Goal: Task Accomplishment & Management: Manage account settings

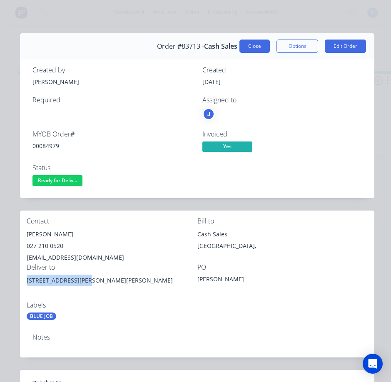
click at [256, 46] on button "Close" at bounding box center [255, 46] width 30 height 13
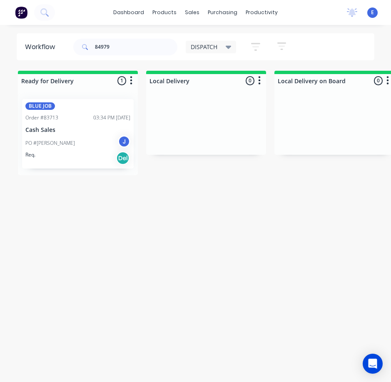
click at [68, 156] on div "Req. Del" at bounding box center [77, 158] width 105 height 14
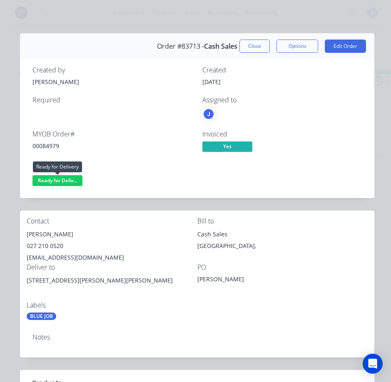
click at [70, 182] on span "Ready for Deliv..." at bounding box center [57, 180] width 50 height 10
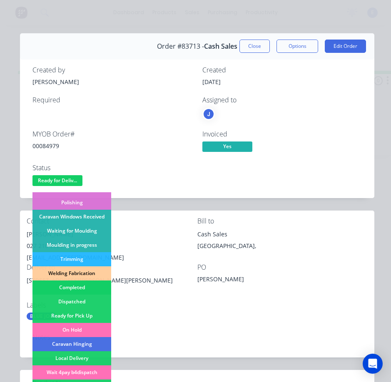
scroll to position [125, 0]
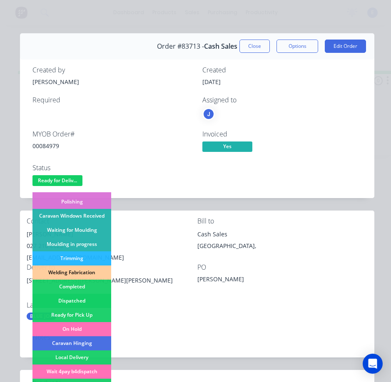
click at [84, 299] on div "Dispatched" at bounding box center [71, 301] width 79 height 14
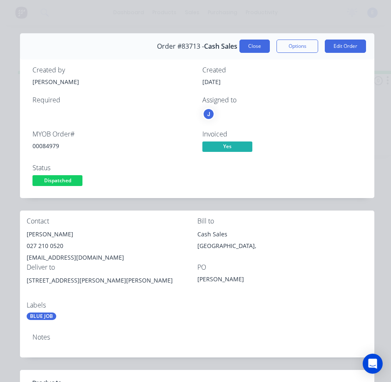
click at [241, 45] on button "Close" at bounding box center [255, 46] width 30 height 13
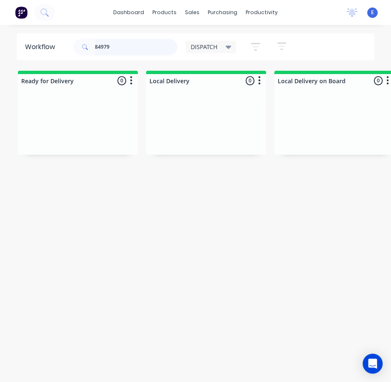
click at [128, 54] on input "84979" at bounding box center [136, 47] width 82 height 17
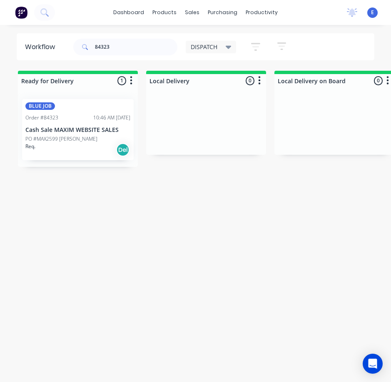
click at [75, 157] on div "BLUE JOB Order #84323 10:46 AM [DATE] Cash Sale MAXIM WEBSITE SALES PO #MAX2599…" at bounding box center [78, 129] width 112 height 61
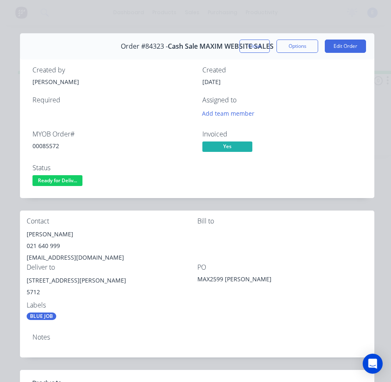
click at [257, 49] on button "Close" at bounding box center [255, 46] width 30 height 13
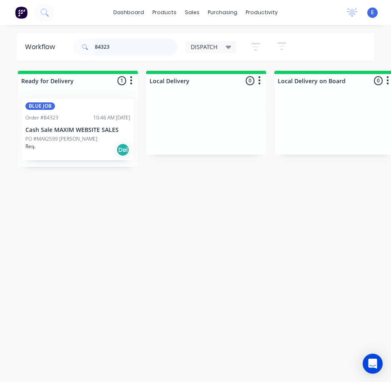
drag, startPoint x: 121, startPoint y: 50, endPoint x: 0, endPoint y: 49, distance: 121.6
click at [0, 49] on html "dashboard products sales purchasing productivity dashboard products Product Cat…" at bounding box center [195, 174] width 391 height 349
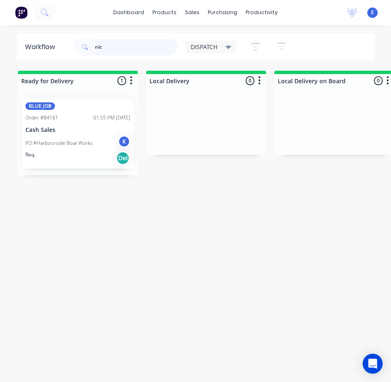
type input "nic"
click at [74, 161] on div "Req. Del" at bounding box center [77, 158] width 105 height 14
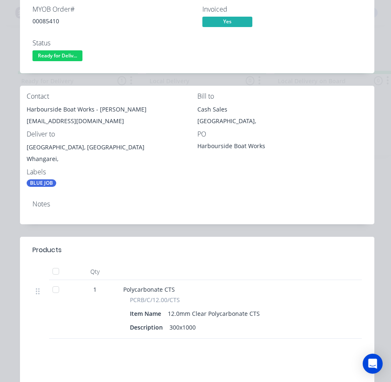
drag, startPoint x: 148, startPoint y: 163, endPoint x: 139, endPoint y: 160, distance: 10.0
click at [147, 162] on div "Whangarei," at bounding box center [112, 159] width 171 height 12
drag, startPoint x: 97, startPoint y: 109, endPoint x: 131, endPoint y: 111, distance: 33.8
click at [134, 111] on div "Harbourside Boat Works - [PERSON_NAME]" at bounding box center [112, 110] width 171 height 12
copy div "[PERSON_NAME]"
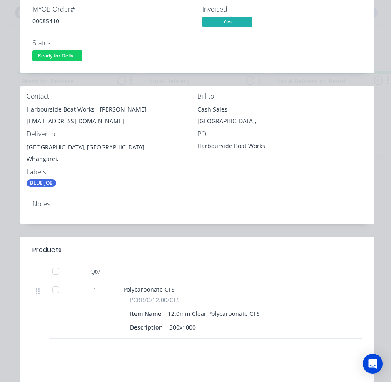
click at [130, 190] on div "Contact Harbourside Boat Works - Nic Rawlings [EMAIL_ADDRESS][DOMAIN_NAME] Bill…" at bounding box center [197, 140] width 355 height 108
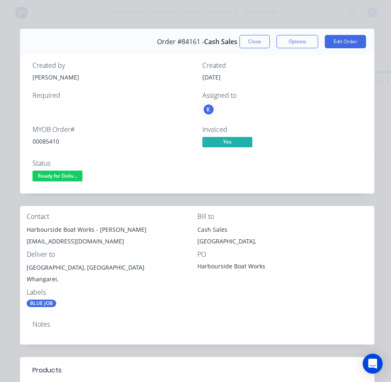
scroll to position [0, 0]
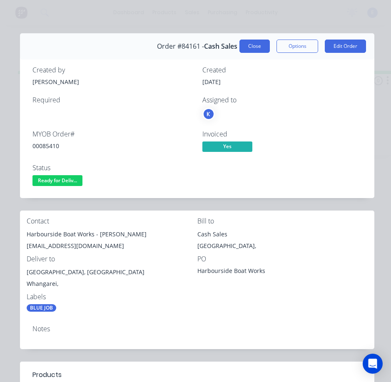
click at [257, 42] on button "Close" at bounding box center [255, 46] width 30 height 13
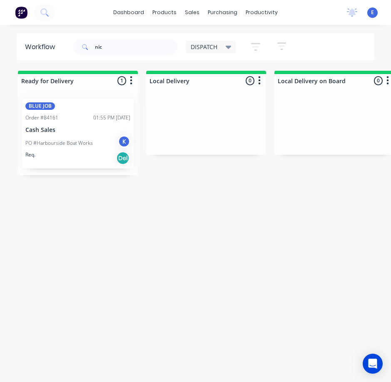
click at [89, 162] on div "Req. Del" at bounding box center [77, 158] width 105 height 14
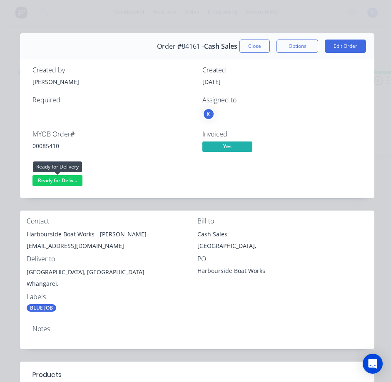
click at [65, 180] on span "Ready for Deliv..." at bounding box center [57, 180] width 50 height 10
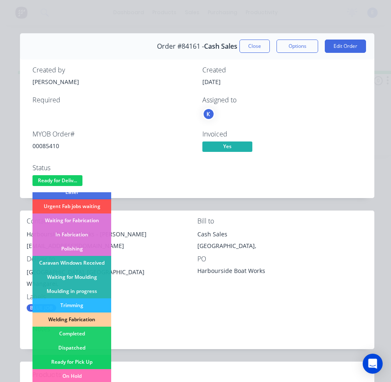
scroll to position [163, 0]
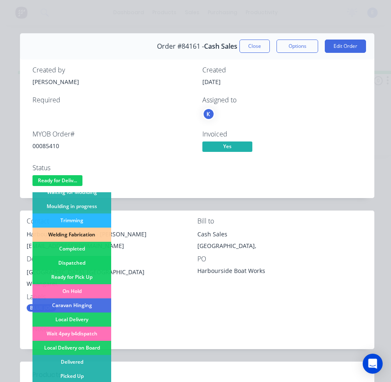
click at [78, 257] on div "Dispatched" at bounding box center [71, 263] width 79 height 14
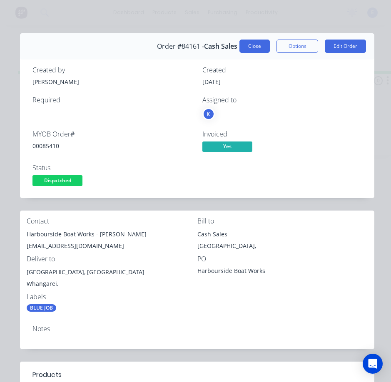
click at [256, 43] on button "Close" at bounding box center [255, 46] width 30 height 13
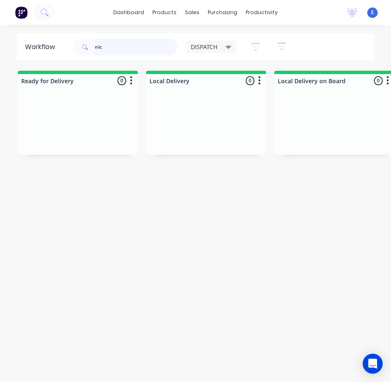
drag, startPoint x: 112, startPoint y: 41, endPoint x: 0, endPoint y: 37, distance: 113.0
click at [0, 37] on html "dashboard products sales purchasing productivity dashboard products Product Cat…" at bounding box center [195, 174] width 391 height 349
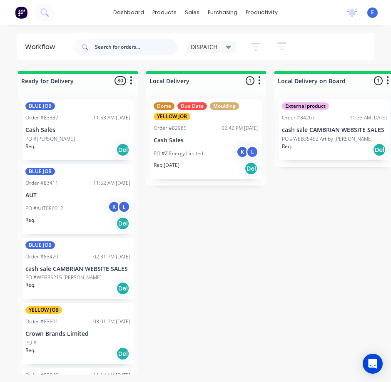
click at [114, 50] on input "text" at bounding box center [136, 47] width 82 height 17
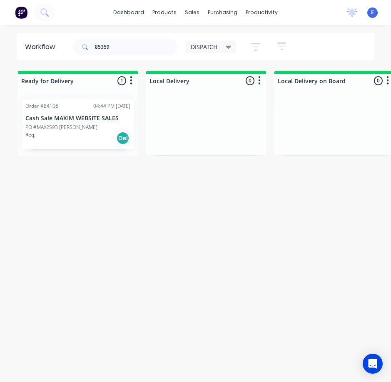
click at [49, 137] on div "Req. Del" at bounding box center [77, 138] width 105 height 14
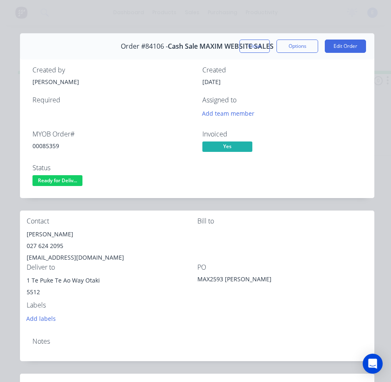
click at [37, 145] on div "00085359" at bounding box center [112, 146] width 160 height 9
copy div "00085359"
click at [50, 231] on div "[PERSON_NAME]" at bounding box center [112, 235] width 171 height 12
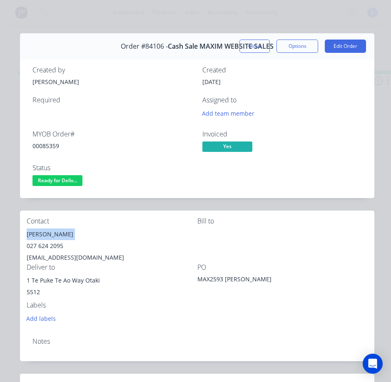
click at [50, 231] on div "[PERSON_NAME]" at bounding box center [112, 235] width 171 height 12
copy div "[PERSON_NAME]"
click at [48, 242] on div "027 624 2095" at bounding box center [112, 246] width 171 height 12
click at [48, 243] on div "027 624 2095" at bounding box center [112, 246] width 171 height 12
click at [49, 243] on div "027 624 2095" at bounding box center [112, 246] width 171 height 12
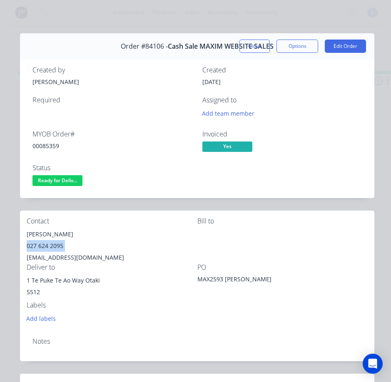
click at [49, 243] on div "027 624 2095" at bounding box center [112, 246] width 171 height 12
copy div "027 624 2095"
click at [88, 258] on div "[EMAIL_ADDRESS][DOMAIN_NAME]" at bounding box center [112, 258] width 171 height 12
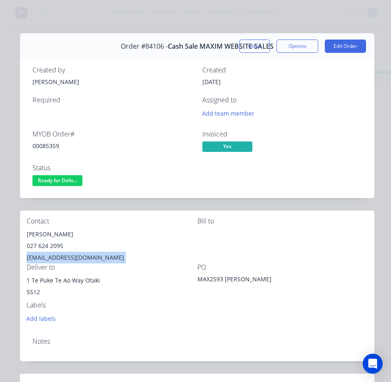
copy div "[EMAIL_ADDRESS][DOMAIN_NAME]"
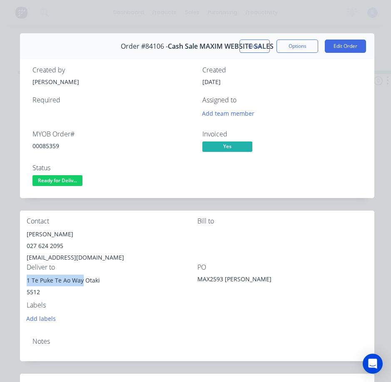
drag, startPoint x: 82, startPoint y: 280, endPoint x: 21, endPoint y: 285, distance: 61.4
click at [21, 285] on div "Contact [PERSON_NAME] [PHONE_NUMBER] [EMAIL_ADDRESS][DOMAIN_NAME] [PERSON_NAME]…" at bounding box center [197, 271] width 355 height 120
copy div "1 Te Puke Te Ao Way"
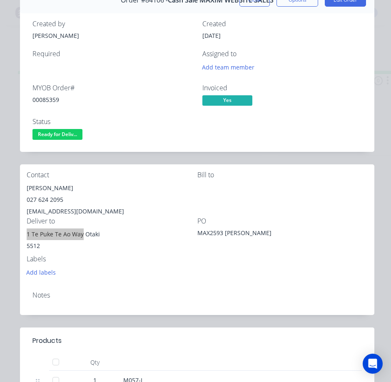
scroll to position [42, 0]
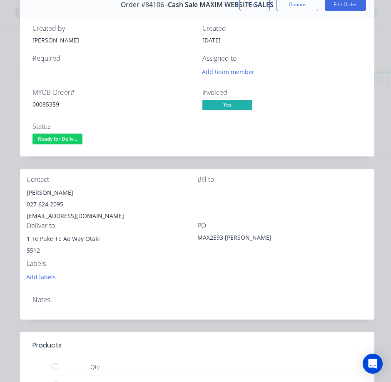
click at [188, 286] on div "Contact [PERSON_NAME] [PHONE_NUMBER] [EMAIL_ADDRESS][DOMAIN_NAME] [PERSON_NAME]…" at bounding box center [197, 229] width 355 height 120
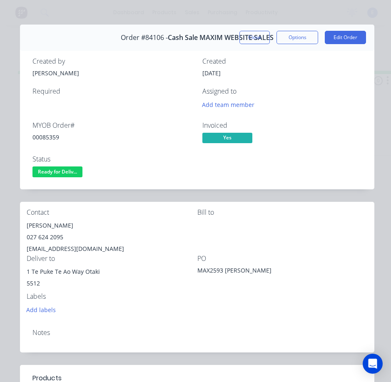
scroll to position [0, 0]
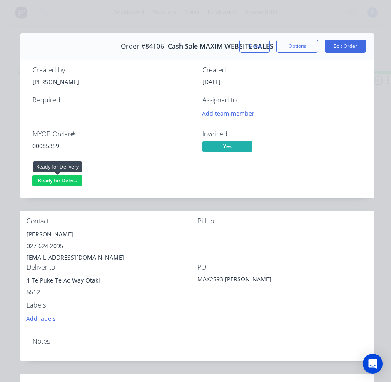
click at [66, 180] on span "Ready for Deliv..." at bounding box center [57, 180] width 50 height 10
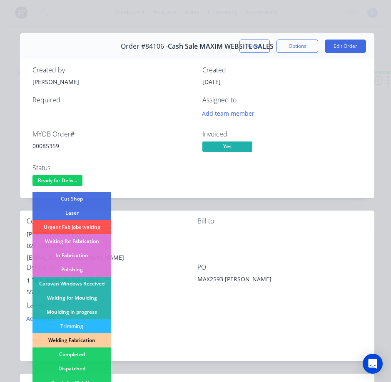
scroll to position [125, 0]
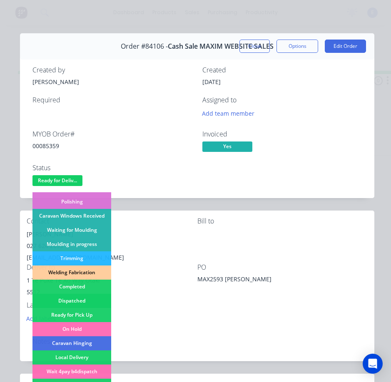
click at [96, 302] on div "Dispatched" at bounding box center [71, 301] width 79 height 14
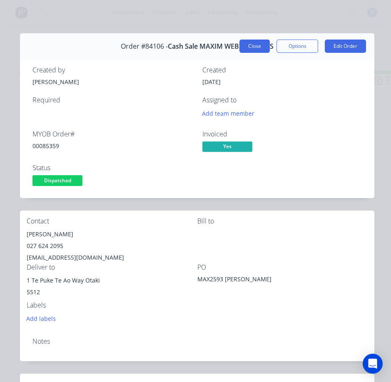
click at [243, 44] on button "Close" at bounding box center [255, 46] width 30 height 13
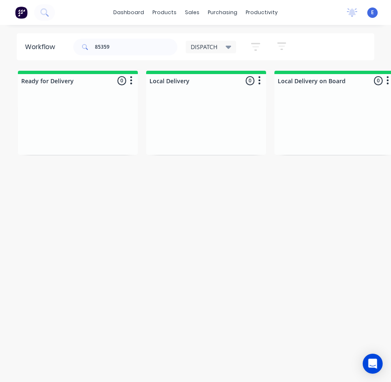
click at [238, 262] on div "Workflow 85359 DISPATCH Save new view None edit DISPATCH (Default) edit CUT SHO…" at bounding box center [195, 207] width 391 height 349
click at [130, 51] on input "85359" at bounding box center [136, 47] width 82 height 17
click at [122, 49] on input "85359" at bounding box center [136, 47] width 82 height 17
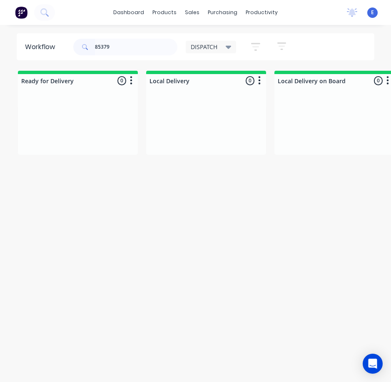
drag, startPoint x: 118, startPoint y: 45, endPoint x: 240, endPoint y: 190, distance: 188.9
click at [240, 190] on div "Workflow 85379 DISPATCH Save new view None edit DISPATCH (Default) edit CUT SHO…" at bounding box center [195, 207] width 391 height 349
click at [124, 52] on input "85379" at bounding box center [136, 47] width 82 height 17
drag, startPoint x: 34, startPoint y: 157, endPoint x: 45, endPoint y: 157, distance: 10.4
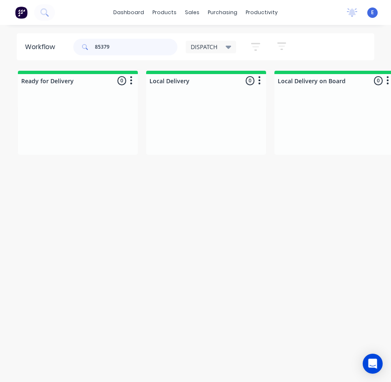
click at [45, 155] on div "Ready for Delivery 0 Sort By Created date Required date Order number Customer n…" at bounding box center [195, 113] width 391 height 84
click at [125, 47] on input "85379" at bounding box center [136, 47] width 82 height 17
drag, startPoint x: 72, startPoint y: 39, endPoint x: 35, endPoint y: 28, distance: 38.7
click at [35, 28] on div "dashboard products sales purchasing productivity dashboard products Product Cat…" at bounding box center [195, 174] width 391 height 349
type input "sterling"
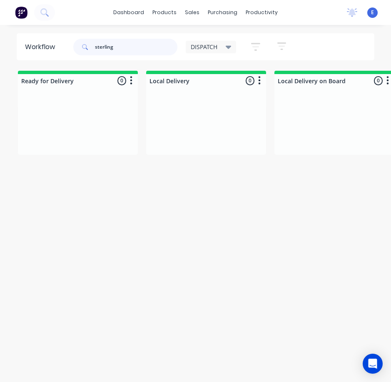
drag, startPoint x: 117, startPoint y: 47, endPoint x: 0, endPoint y: 43, distance: 117.1
click at [0, 43] on html "dashboard products sales purchasing productivity dashboard products Product Cat…" at bounding box center [195, 174] width 391 height 349
click at [47, 15] on icon at bounding box center [44, 12] width 8 height 8
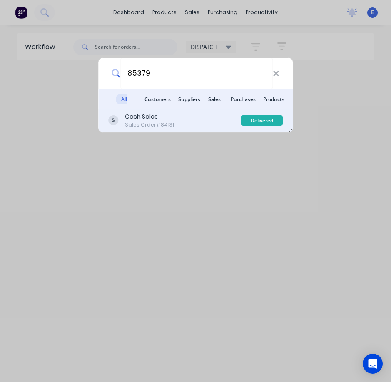
type input "85379"
click at [187, 122] on div "Cash Sales Sales Order #84131" at bounding box center [174, 120] width 133 height 16
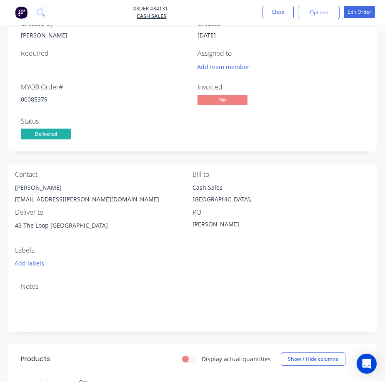
scroll to position [42, 0]
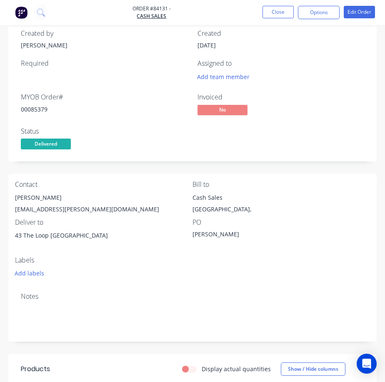
click at [40, 110] on div "00085379" at bounding box center [104, 109] width 167 height 9
click at [41, 110] on div "00085379" at bounding box center [104, 109] width 167 height 9
copy div "00085379"
click at [42, 199] on div "[PERSON_NAME]" at bounding box center [103, 198] width 177 height 12
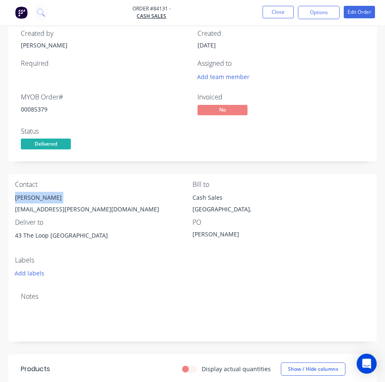
click at [44, 199] on div "[PERSON_NAME]" at bounding box center [103, 198] width 177 height 12
copy div "[PERSON_NAME]"
click at [54, 209] on div "[EMAIL_ADDRESS][PERSON_NAME][DOMAIN_NAME]" at bounding box center [103, 210] width 177 height 12
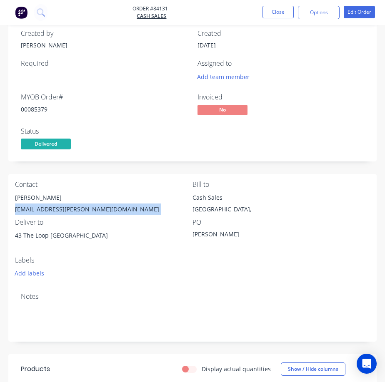
click at [55, 209] on div "[EMAIL_ADDRESS][PERSON_NAME][DOMAIN_NAME]" at bounding box center [103, 210] width 177 height 12
copy div "[EMAIL_ADDRESS][PERSON_NAME][DOMAIN_NAME]"
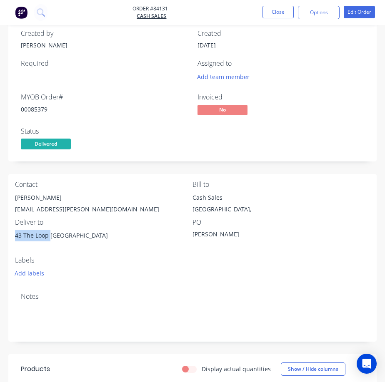
drag, startPoint x: 50, startPoint y: 235, endPoint x: 13, endPoint y: 237, distance: 36.7
click at [13, 237] on div "Contact [PERSON_NAME] [PERSON_NAME][EMAIL_ADDRESS][DOMAIN_NAME] Bill to Cash Sa…" at bounding box center [192, 230] width 368 height 112
copy div "43 The Loop"
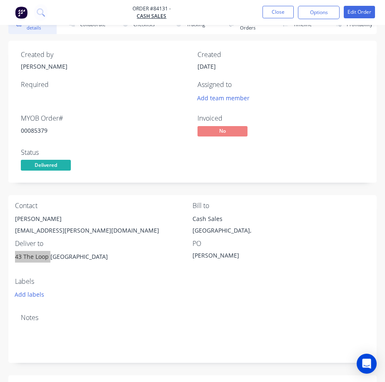
scroll to position [0, 0]
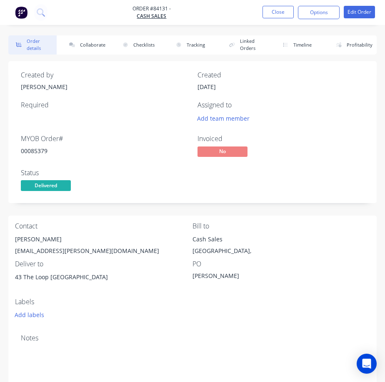
click at [140, 234] on div "[PERSON_NAME]" at bounding box center [103, 240] width 177 height 12
click at [45, 183] on span "Delivered" at bounding box center [46, 185] width 50 height 10
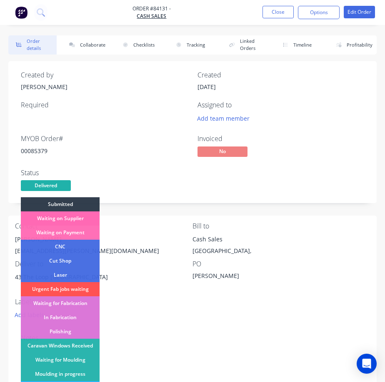
scroll to position [125, 0]
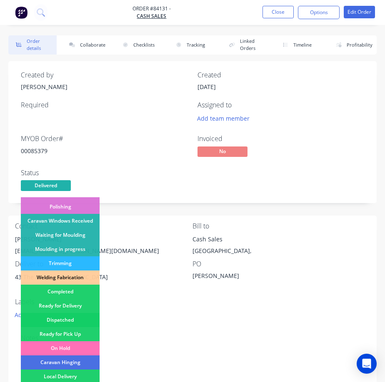
click at [76, 322] on div "Dispatched" at bounding box center [60, 320] width 79 height 14
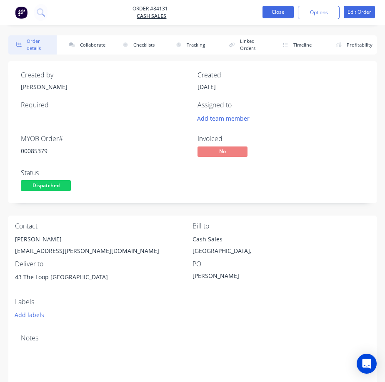
click at [275, 12] on button "Close" at bounding box center [277, 12] width 31 height 12
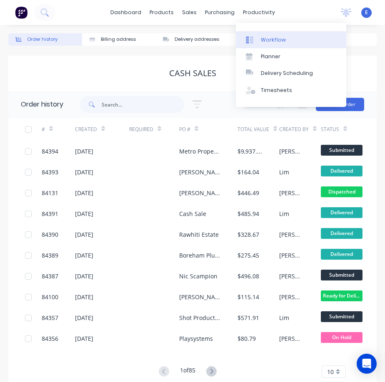
click at [263, 39] on div "Workflow" at bounding box center [273, 39] width 25 height 7
